Goal: Navigation & Orientation: Understand site structure

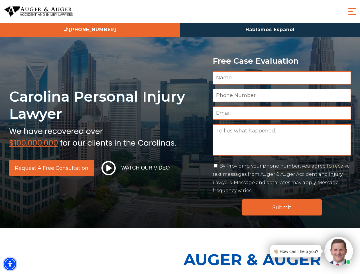
click at [10, 264] on img "Accessibility Menu" at bounding box center [10, 263] width 13 height 13
